Goal: Consume media (video, audio)

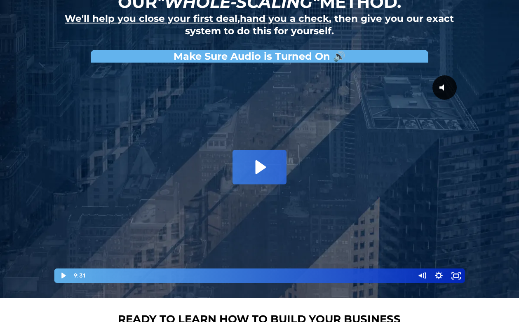
scroll to position [84, 0]
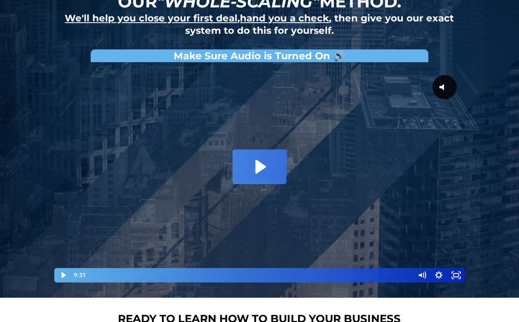
click at [265, 179] on icon "Play Video: David Choi - Whole-Scaling VSL V.2 (short)" at bounding box center [260, 167] width 54 height 34
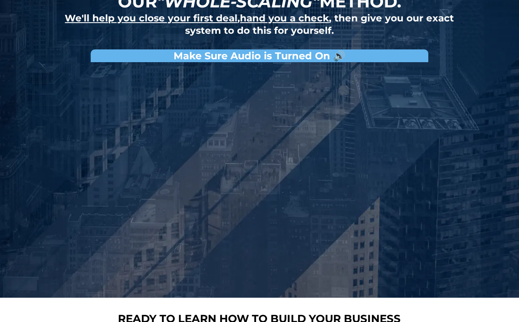
click at [54, 66] on button "Pause: David Choi - Whole-Scaling VSL V.2 (short)" at bounding box center [54, 66] width 0 height 0
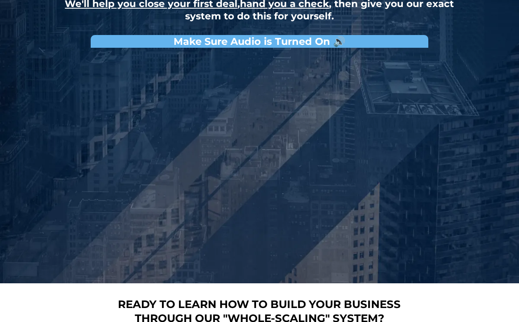
scroll to position [104, 0]
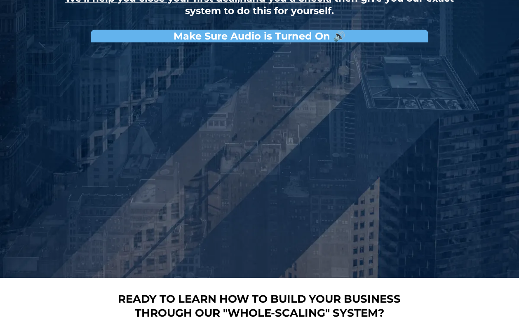
click at [54, 47] on button "Pause: David Choi - Whole-Scaling VSL V.2 (short)" at bounding box center [54, 47] width 0 height 0
click at [54, 47] on button "Play Video: David Choi - Whole-Scaling VSL V.2 (short)" at bounding box center [54, 47] width 0 height 0
click at [54, 47] on button "Pause: David Choi - Whole-Scaling VSL V.2 (short)" at bounding box center [54, 47] width 0 height 0
click at [54, 47] on button "Play Video: David Choi - Whole-Scaling VSL V.2 (short)" at bounding box center [54, 47] width 0 height 0
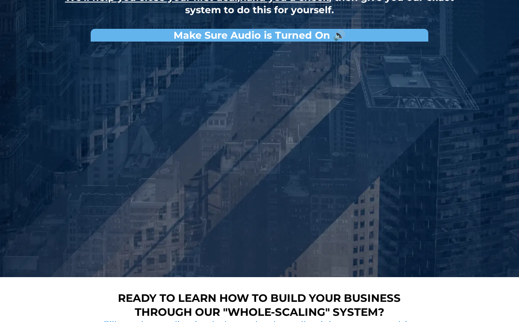
scroll to position [107, 0]
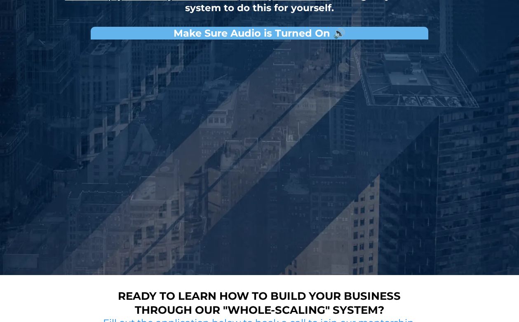
click at [54, 44] on button "Pause: David Choi - Whole-Scaling VSL V.2 (short)" at bounding box center [54, 44] width 0 height 0
click at [54, 44] on button "Play Video: David Choi - Whole-Scaling VSL V.2 (short)" at bounding box center [54, 44] width 0 height 0
click at [54, 44] on button "Pause: David Choi - Whole-Scaling VSL V.2 (short)" at bounding box center [54, 44] width 0 height 0
click at [54, 44] on button "Play Video: David Choi - Whole-Scaling VSL V.2 (short)" at bounding box center [54, 44] width 0 height 0
click at [54, 44] on button "Pause: David Choi - Whole-Scaling VSL V.2 (short)" at bounding box center [54, 44] width 0 height 0
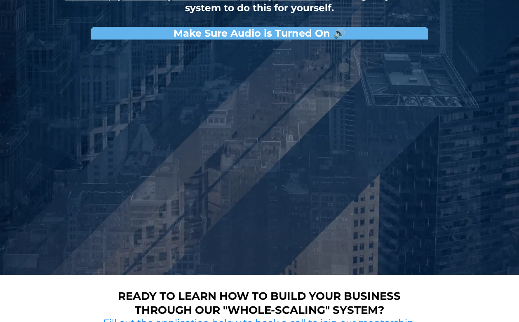
click at [54, 44] on button "Play Video: David Choi - Whole-Scaling VSL V.2 (short)" at bounding box center [54, 44] width 0 height 0
click at [54, 44] on button "Pause: David Choi - Whole-Scaling VSL V.2 (short)" at bounding box center [54, 44] width 0 height 0
click at [54, 44] on button "Play Video: David Choi - Whole-Scaling VSL V.2 (short)" at bounding box center [54, 44] width 0 height 0
click at [54, 44] on button "Pause: David Choi - Whole-Scaling VSL V.2 (short)" at bounding box center [54, 44] width 0 height 0
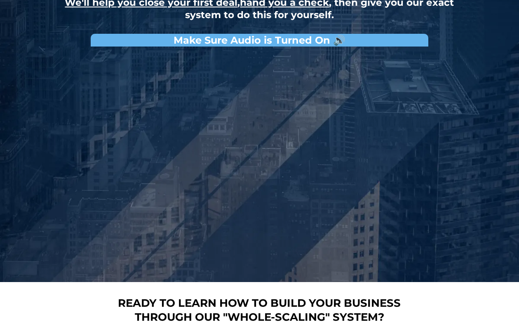
scroll to position [99, 0]
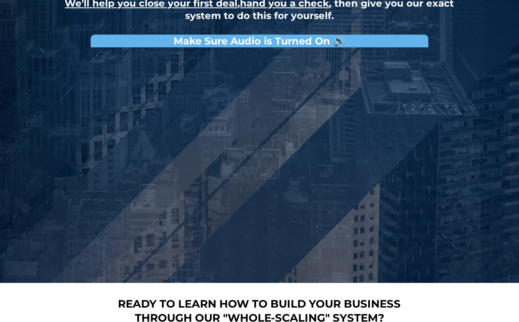
click at [54, 52] on button "Play Video: David Choi - Whole-Scaling VSL V.2 (short)" at bounding box center [54, 52] width 0 height 0
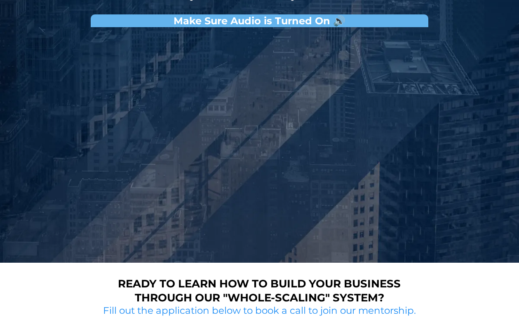
scroll to position [120, 0]
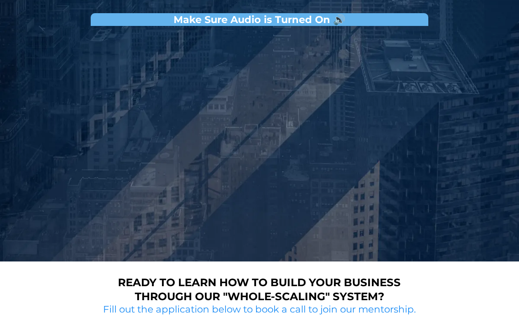
click at [54, 30] on button "Pause: David Choi - Whole-Scaling VSL V.2 (short)" at bounding box center [54, 30] width 0 height 0
click at [54, 30] on button "Play Video: David Choi - Whole-Scaling VSL V.2 (short)" at bounding box center [54, 30] width 0 height 0
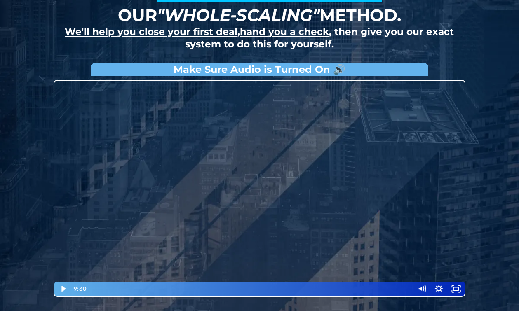
scroll to position [75, 0]
